Goal: Task Accomplishment & Management: Manage account settings

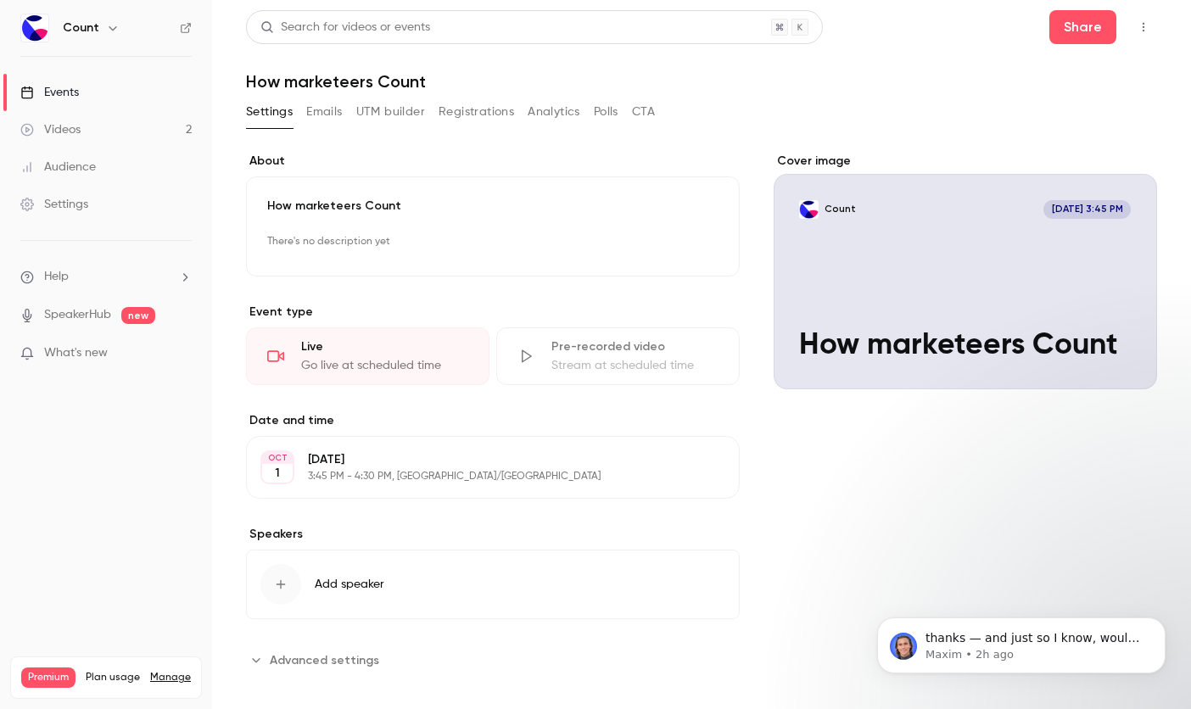
scroll to position [15, 0]
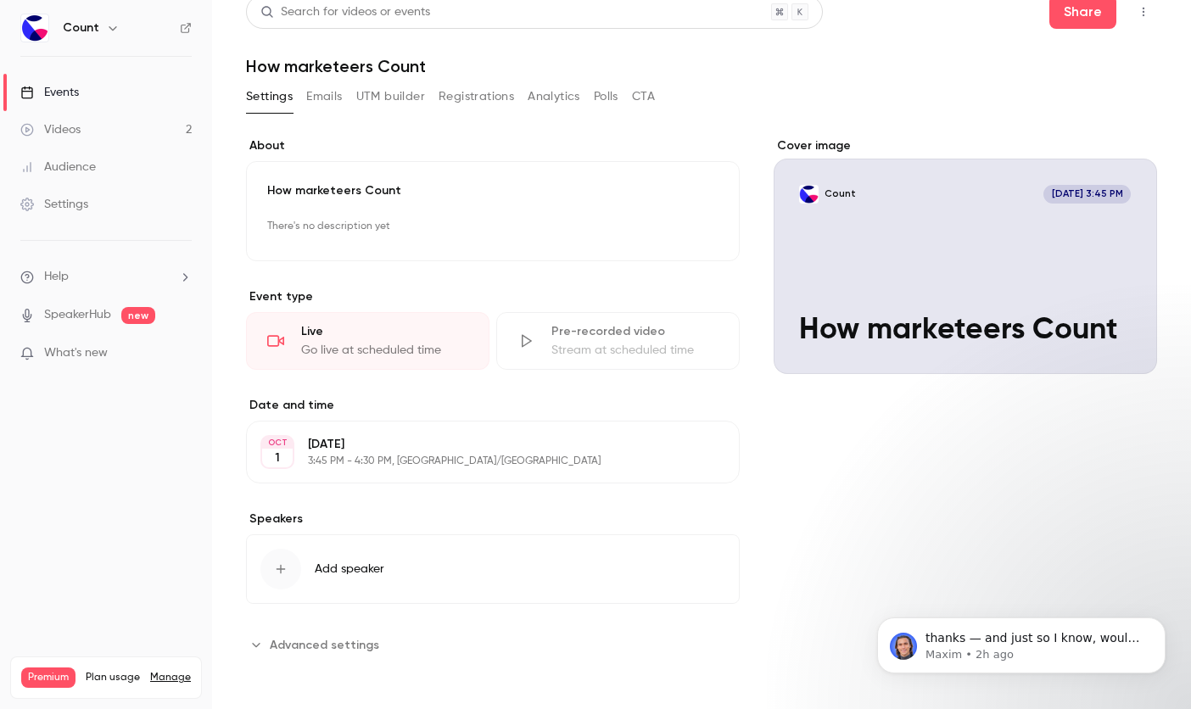
click at [162, 671] on link "Manage" at bounding box center [170, 678] width 41 height 14
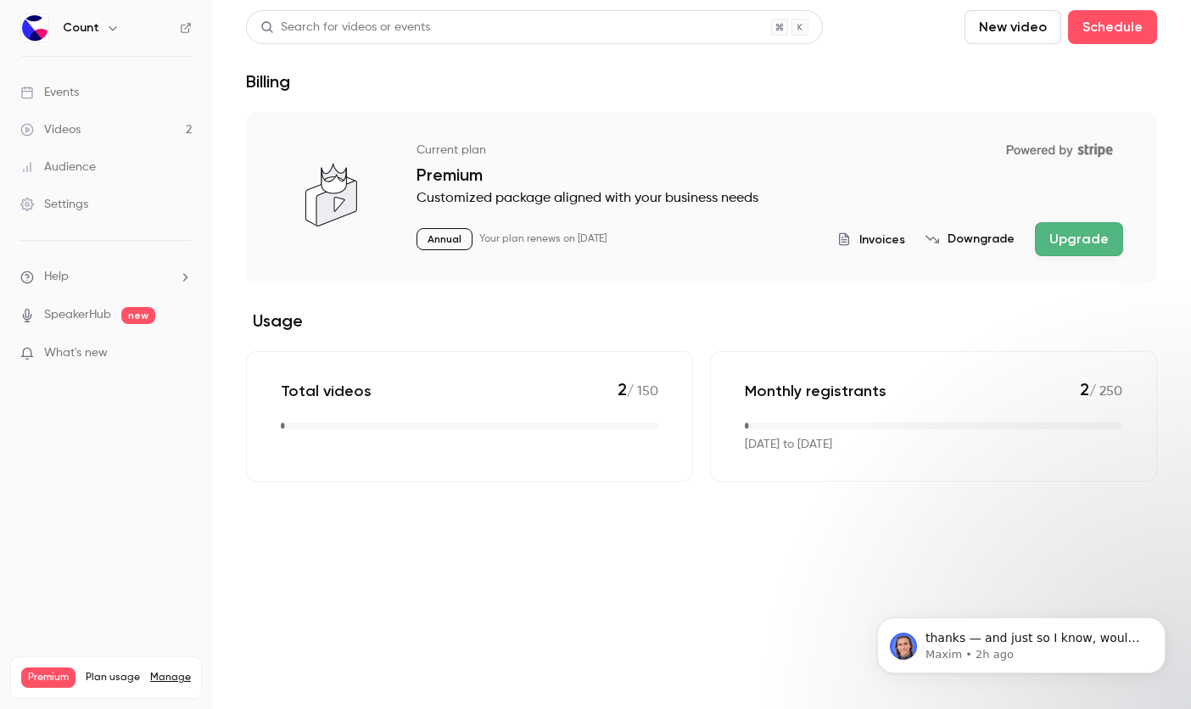
click at [84, 204] on div "Settings" at bounding box center [54, 204] width 68 height 17
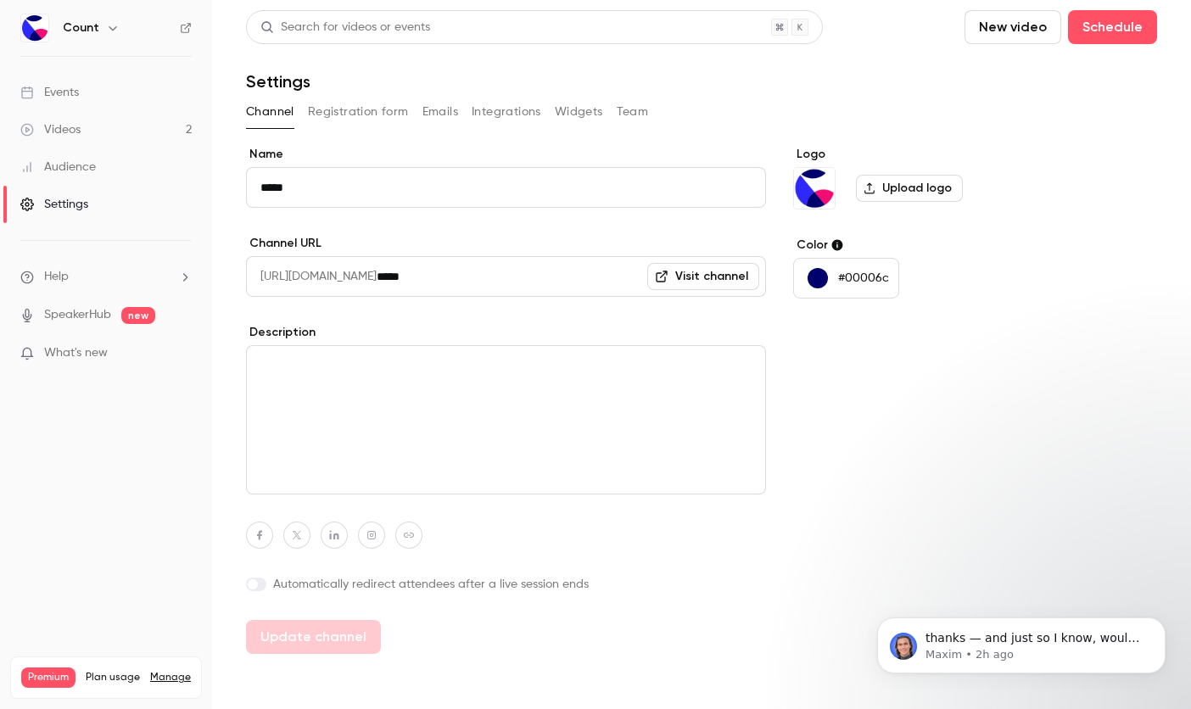
click at [638, 104] on button "Team" at bounding box center [633, 111] width 32 height 27
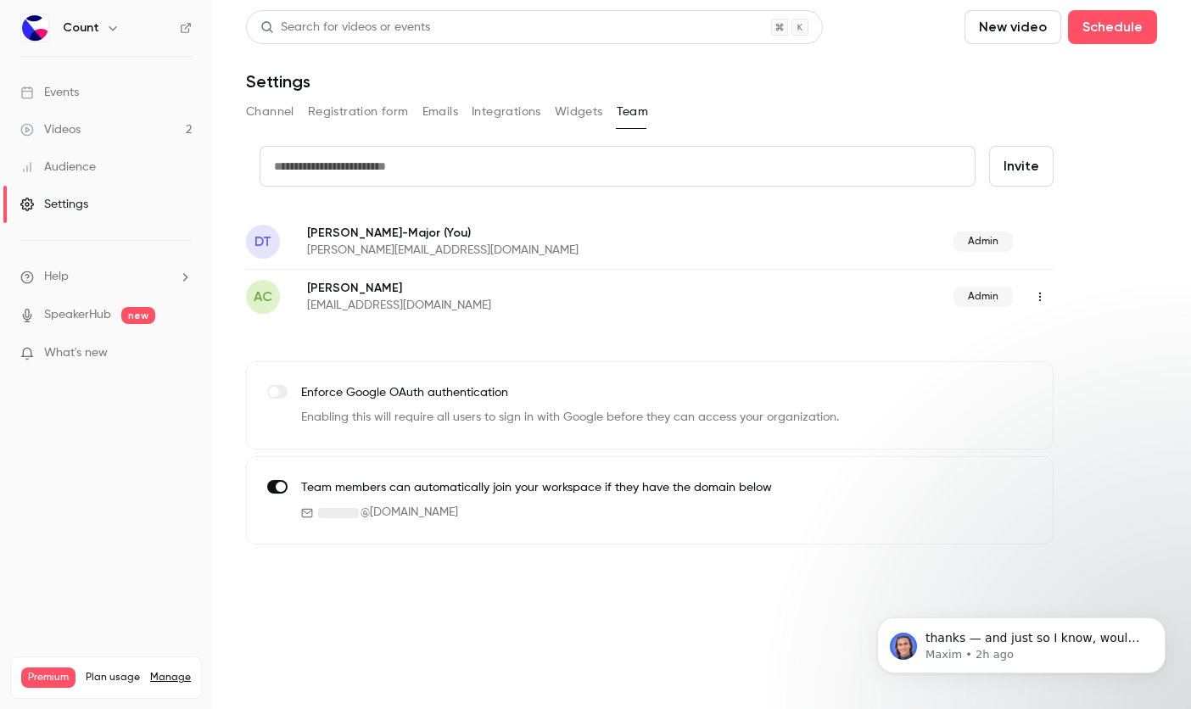
click at [472, 176] on input "text" at bounding box center [618, 166] width 716 height 41
type input "**********"
click at [1032, 171] on button "Invite" at bounding box center [1021, 166] width 64 height 41
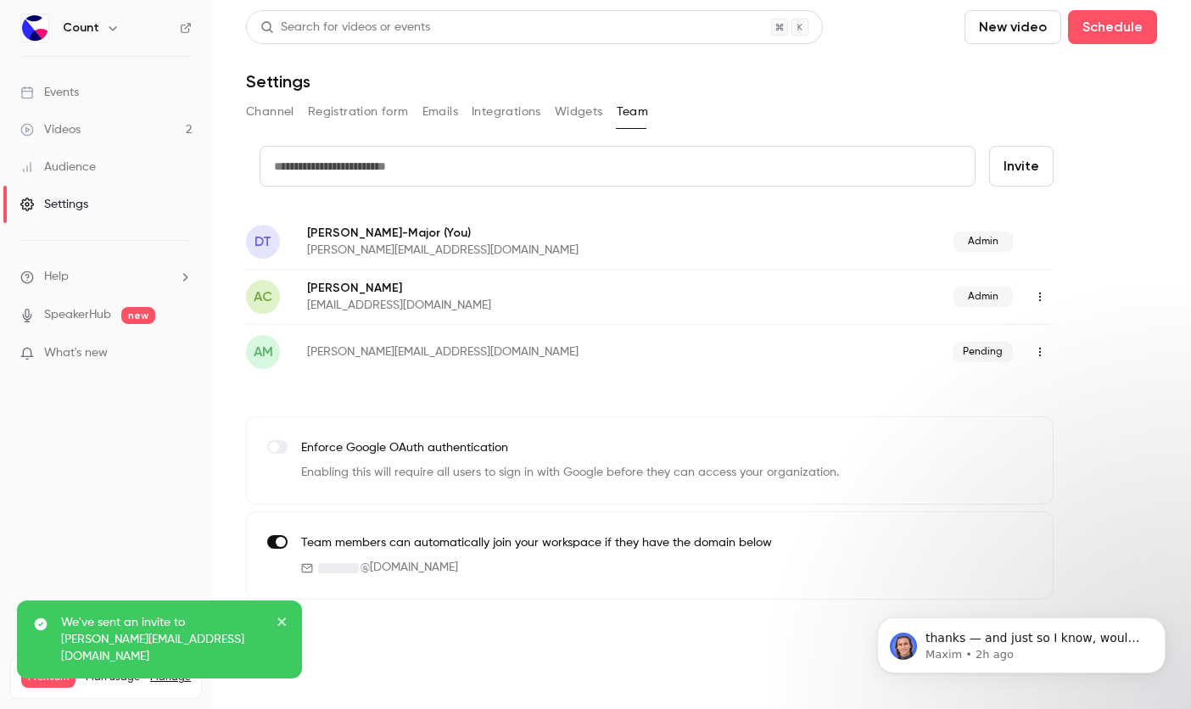
click at [1036, 349] on icon "button" at bounding box center [1040, 352] width 14 height 12
click at [877, 382] on div at bounding box center [595, 354] width 1191 height 709
click at [963, 358] on span "Pending" at bounding box center [982, 352] width 60 height 20
